Goal: Information Seeking & Learning: Learn about a topic

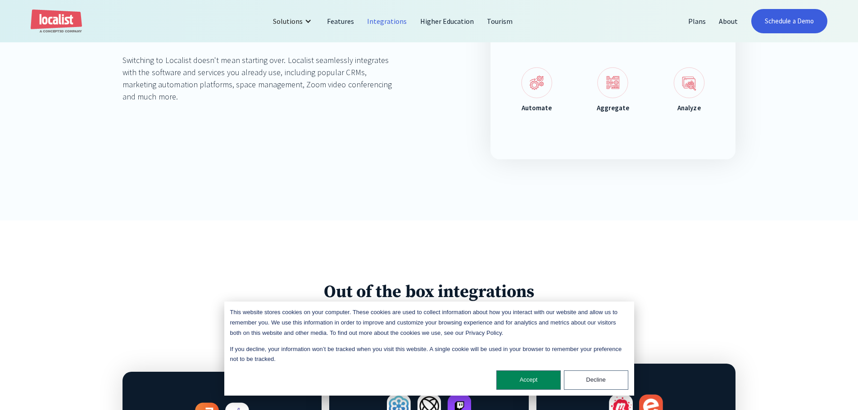
scroll to position [225, 0]
click at [597, 378] on button "Decline" at bounding box center [596, 380] width 64 height 19
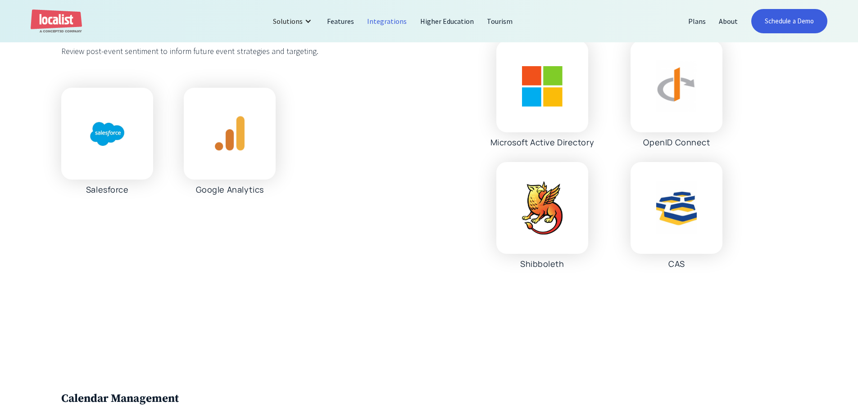
scroll to position [1470, 0]
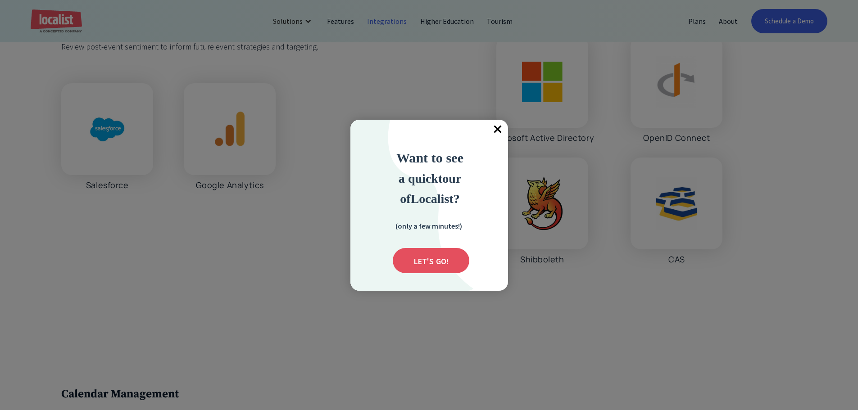
click at [498, 128] on span "×" at bounding box center [498, 130] width 20 height 20
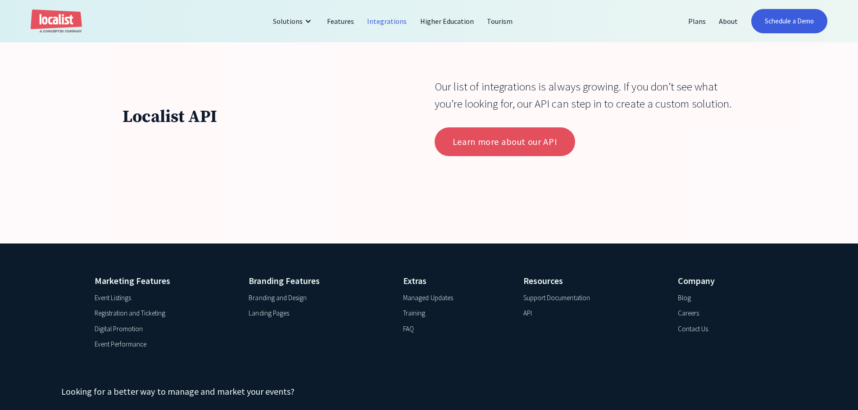
scroll to position [3415, 0]
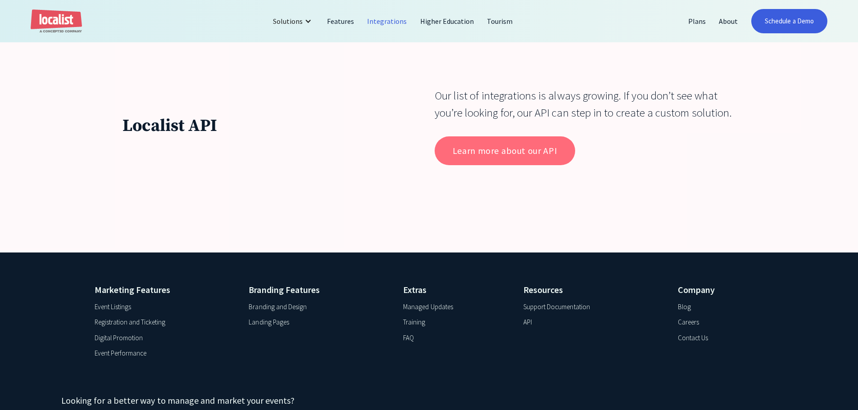
click at [499, 157] on link "Learn more about our API" at bounding box center [505, 151] width 141 height 29
